Goal: Task Accomplishment & Management: Use online tool/utility

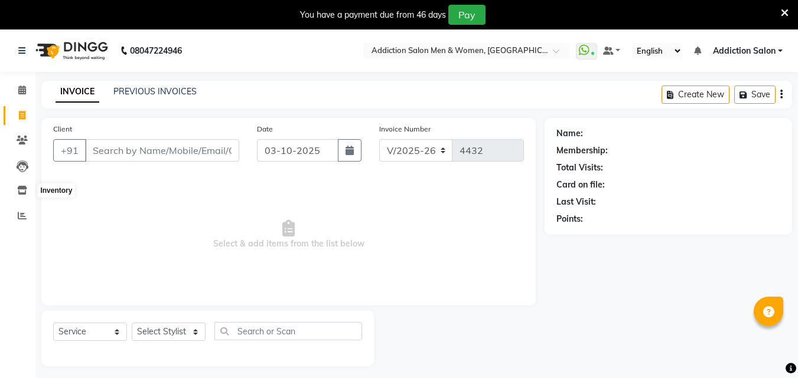
select select "6595"
select select "service"
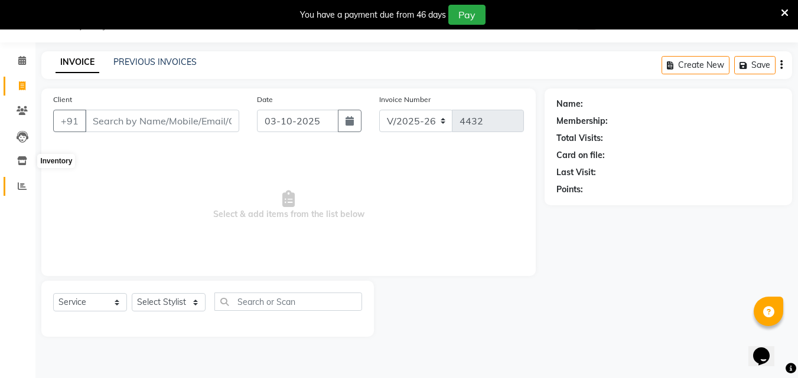
scroll to position [30, 0]
click at [20, 190] on icon at bounding box center [22, 186] width 9 height 9
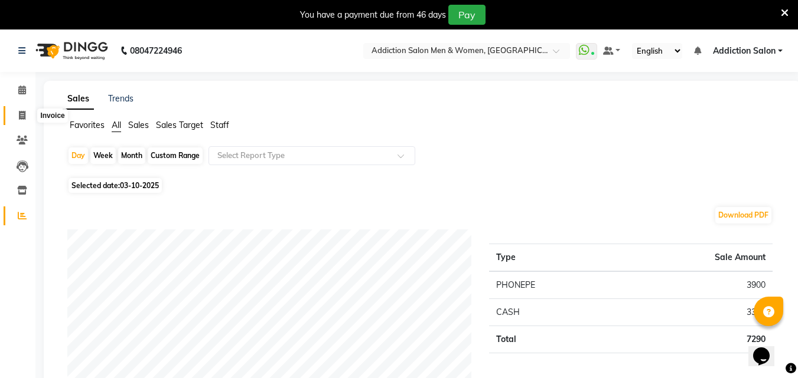
click at [27, 117] on span at bounding box center [22, 116] width 21 height 14
select select "service"
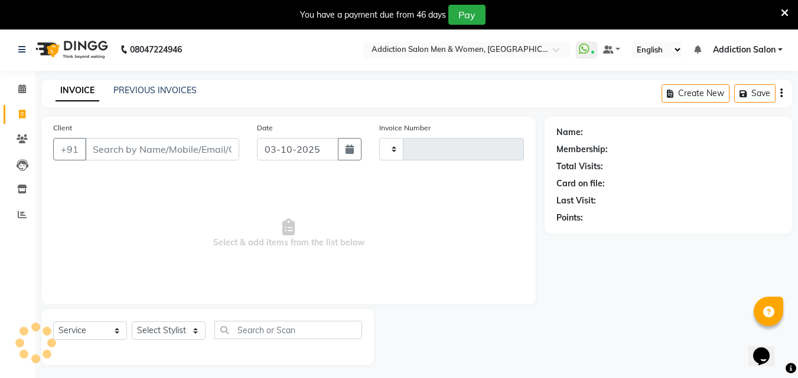
type input "4432"
select select "6595"
